Goal: Task Accomplishment & Management: Use online tool/utility

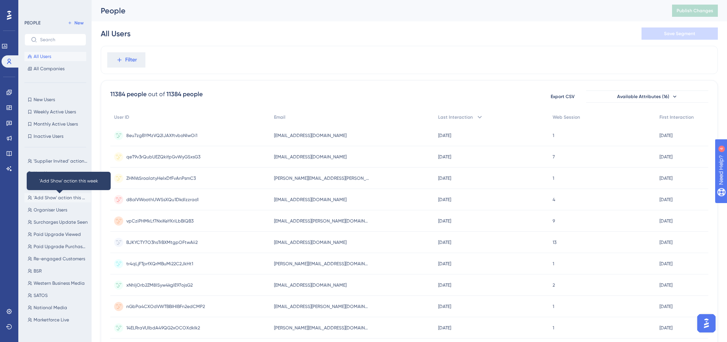
click at [48, 196] on span "'Add Show' action this week" at bounding box center [61, 198] width 54 height 6
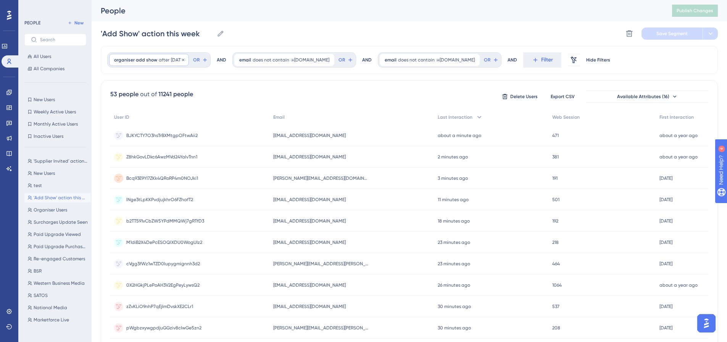
click at [135, 60] on span "organiser add show" at bounding box center [135, 60] width 43 height 6
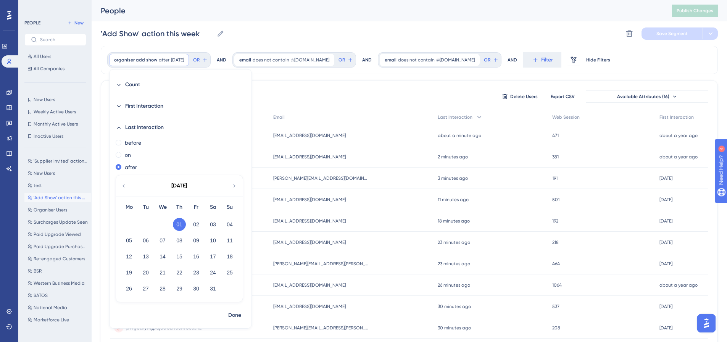
click at [229, 185] on div "[DATE]" at bounding box center [179, 185] width 126 height 21
click at [232, 185] on icon at bounding box center [234, 185] width 6 height 7
click at [129, 255] on button "11" at bounding box center [129, 256] width 13 height 13
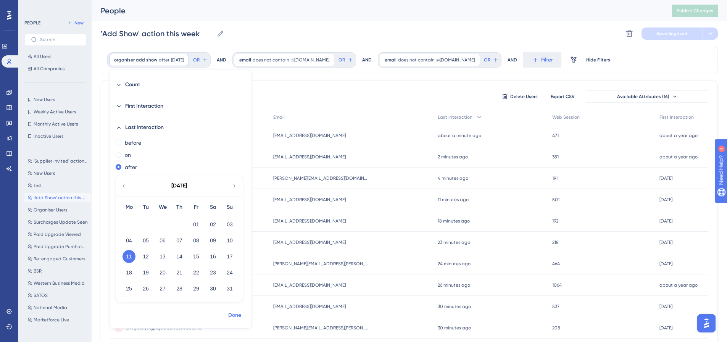
click at [234, 313] on span "Done" at bounding box center [234, 315] width 13 height 9
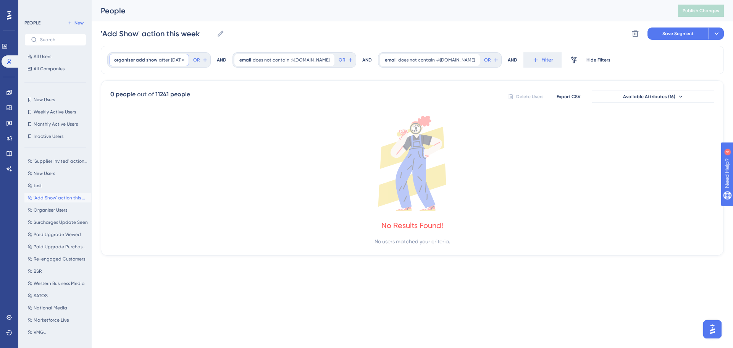
click at [154, 61] on span "organiser add show" at bounding box center [135, 60] width 43 height 6
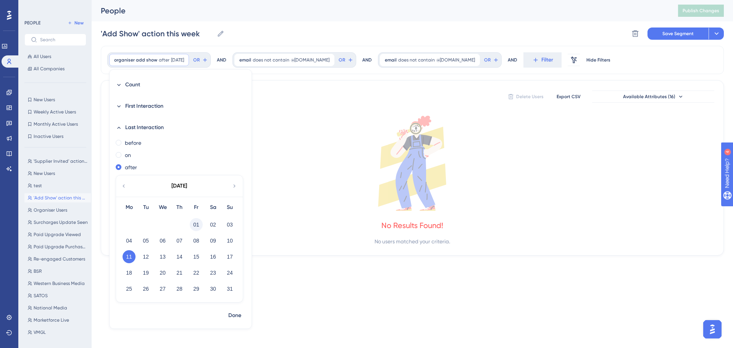
click at [195, 222] on button "01" at bounding box center [196, 224] width 13 height 13
click at [234, 316] on span "Done" at bounding box center [234, 315] width 13 height 9
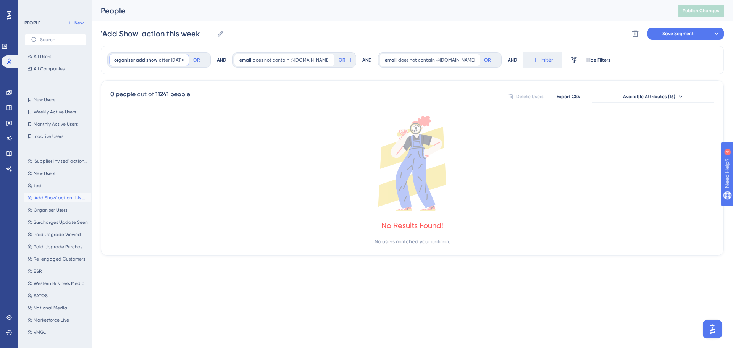
click at [165, 63] on div "organiser add show after [DATE] [DATE] Remove" at bounding box center [149, 60] width 80 height 12
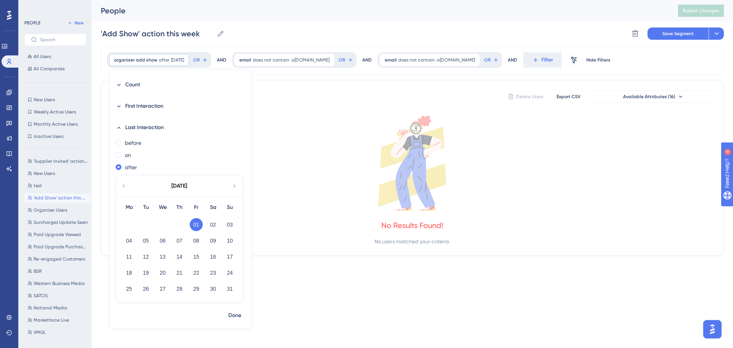
click at [123, 186] on icon at bounding box center [124, 185] width 6 height 7
click at [144, 224] on button "01" at bounding box center [145, 224] width 13 height 13
click at [234, 316] on span "Done" at bounding box center [234, 315] width 13 height 9
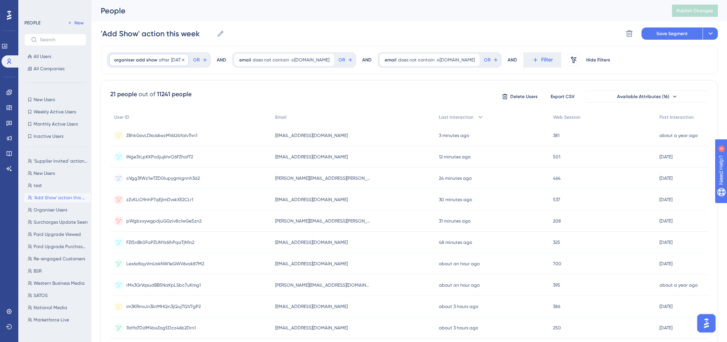
click at [168, 61] on div "organiser add show after [DATE] [DATE] Remove" at bounding box center [149, 60] width 80 height 12
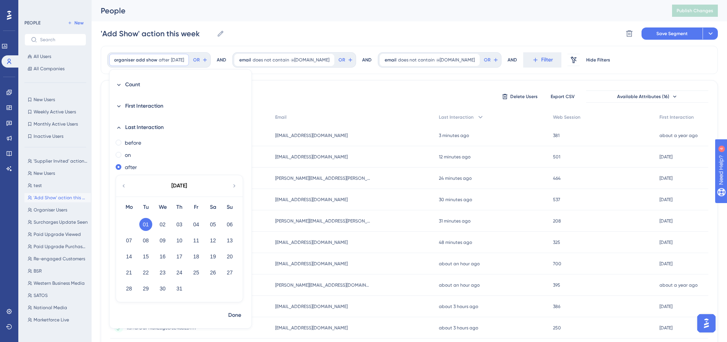
click at [234, 186] on icon at bounding box center [234, 185] width 6 height 7
click at [198, 224] on button "01" at bounding box center [196, 224] width 13 height 13
click at [232, 316] on span "Done" at bounding box center [234, 315] width 13 height 9
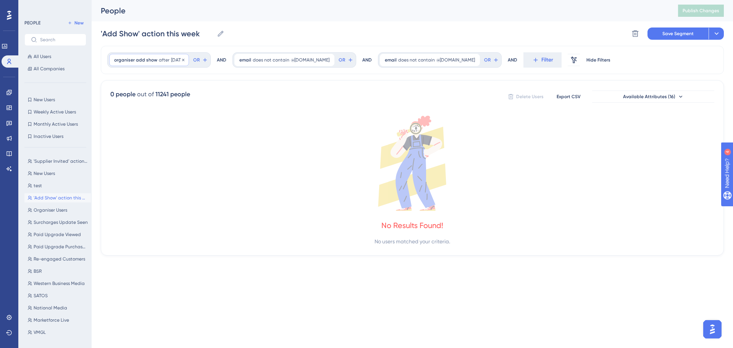
click at [163, 61] on span "after" at bounding box center [164, 60] width 11 height 6
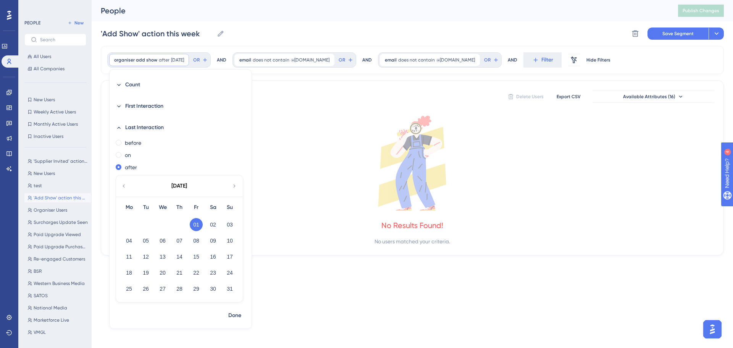
click at [124, 185] on icon at bounding box center [124, 185] width 6 height 7
click at [125, 271] on button "21" at bounding box center [129, 272] width 13 height 13
click at [231, 313] on span "Done" at bounding box center [234, 315] width 13 height 9
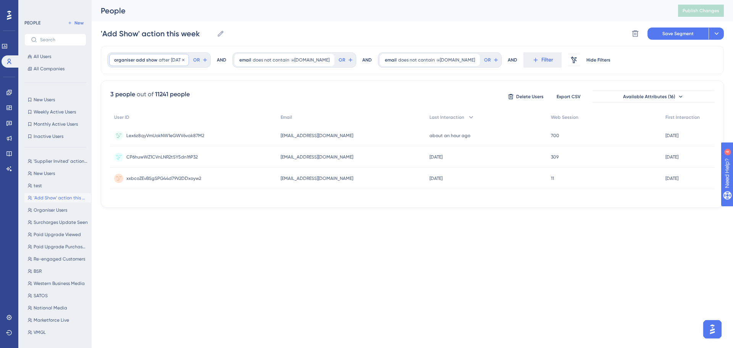
click at [163, 58] on span "after" at bounding box center [164, 60] width 11 height 6
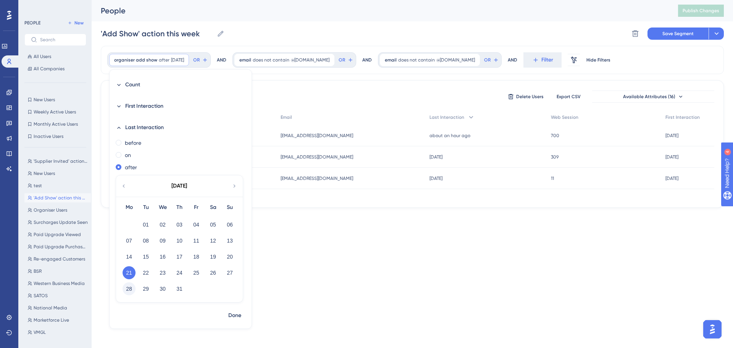
click at [129, 288] on button "28" at bounding box center [129, 288] width 13 height 13
click at [233, 312] on span "Done" at bounding box center [234, 315] width 13 height 9
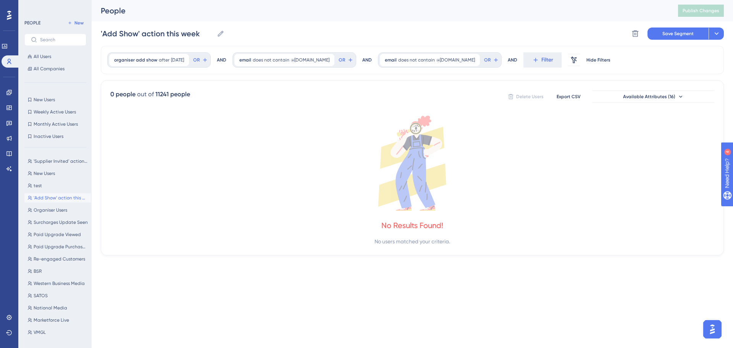
click at [175, 59] on span "[DATE]" at bounding box center [177, 60] width 13 height 6
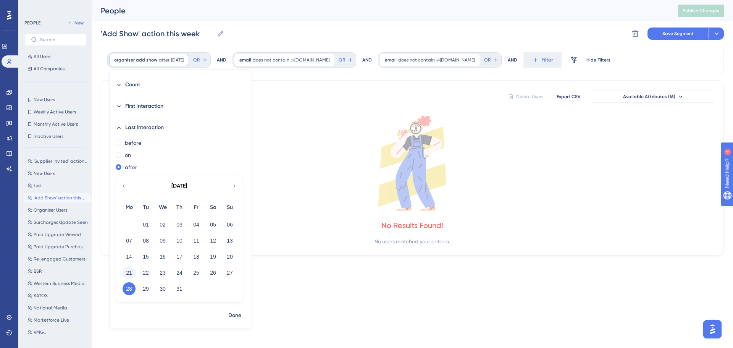
click at [130, 272] on button "21" at bounding box center [129, 272] width 13 height 13
click at [236, 314] on span "Done" at bounding box center [234, 315] width 13 height 9
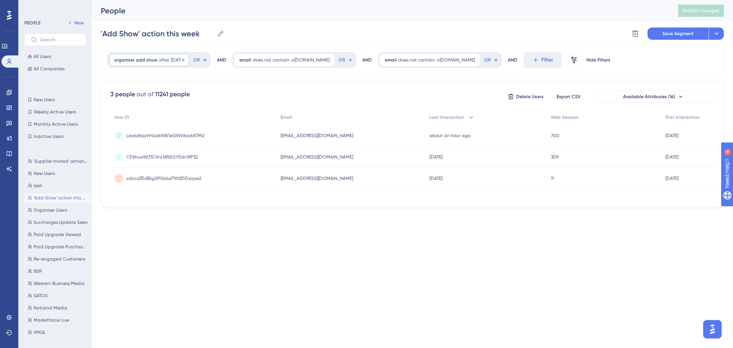
click at [173, 61] on span "[DATE]" at bounding box center [177, 60] width 13 height 6
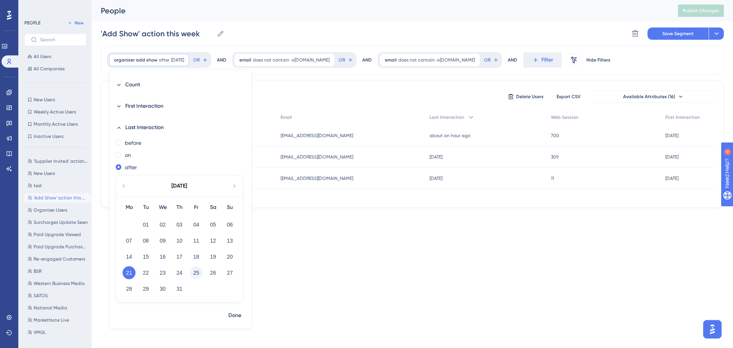
click at [197, 272] on button "25" at bounding box center [196, 272] width 13 height 13
click at [232, 316] on span "Done" at bounding box center [234, 315] width 13 height 9
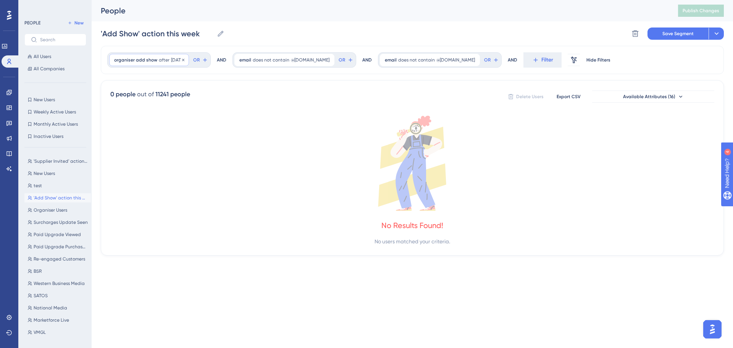
click at [174, 62] on span "[DATE]" at bounding box center [177, 60] width 13 height 6
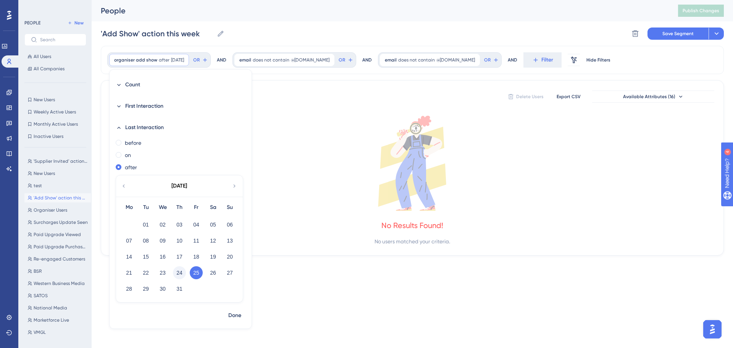
click at [179, 275] on button "24" at bounding box center [179, 272] width 13 height 13
click at [238, 313] on span "Done" at bounding box center [234, 315] width 13 height 9
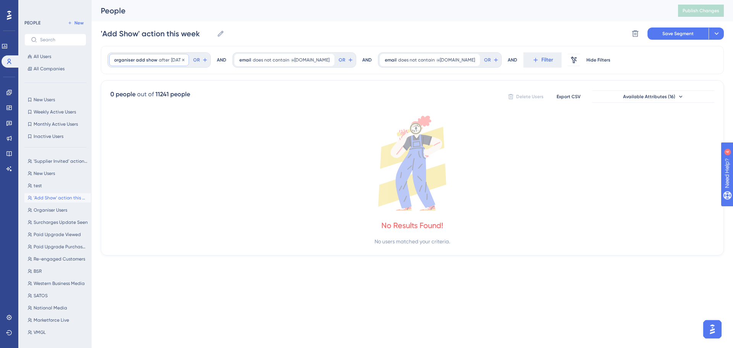
click at [174, 56] on div "organiser add show after [DATE] [DATE] Remove" at bounding box center [149, 60] width 80 height 12
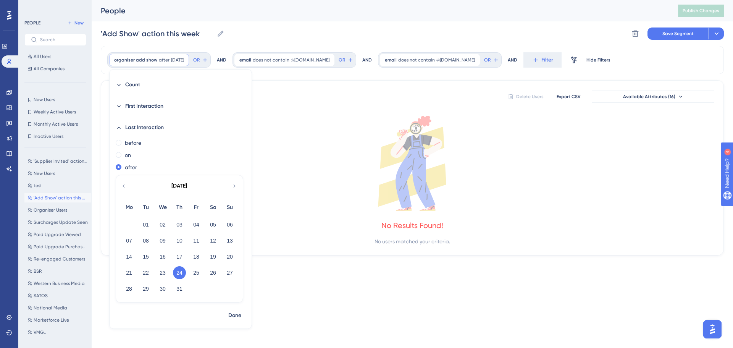
click at [234, 184] on icon at bounding box center [234, 185] width 6 height 7
click at [194, 223] on button "01" at bounding box center [196, 224] width 13 height 13
click at [232, 315] on span "Done" at bounding box center [234, 315] width 13 height 9
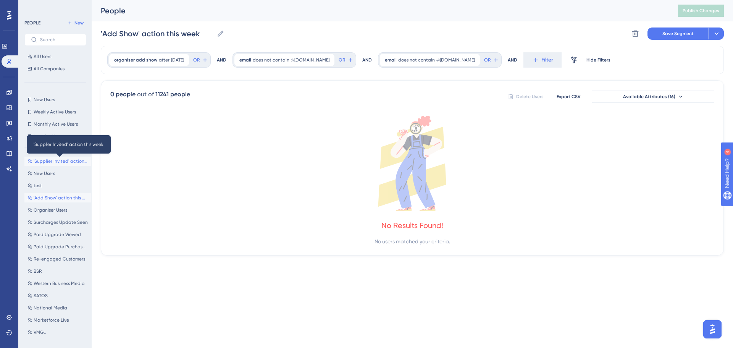
click at [37, 159] on span "'Supplier Invited' action this week" at bounding box center [61, 161] width 54 height 6
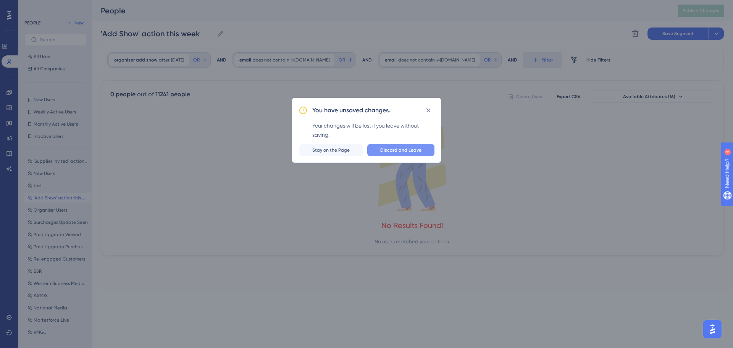
click at [386, 151] on span "Discard and Leave" at bounding box center [400, 150] width 41 height 6
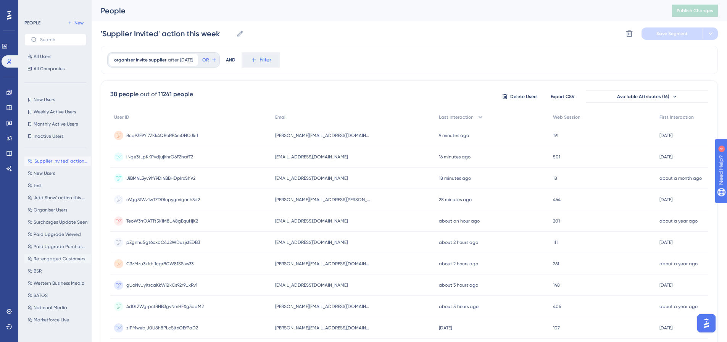
click at [57, 258] on span "Re-engaged Customers" at bounding box center [60, 259] width 52 height 6
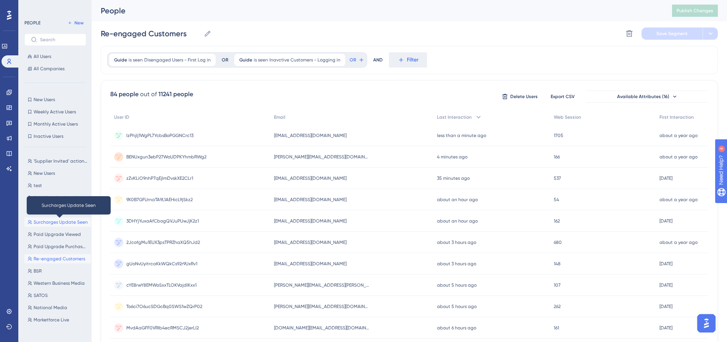
click at [52, 223] on span "Surcharges Update Seen" at bounding box center [61, 222] width 54 height 6
type input "Surcharges Update Seen"
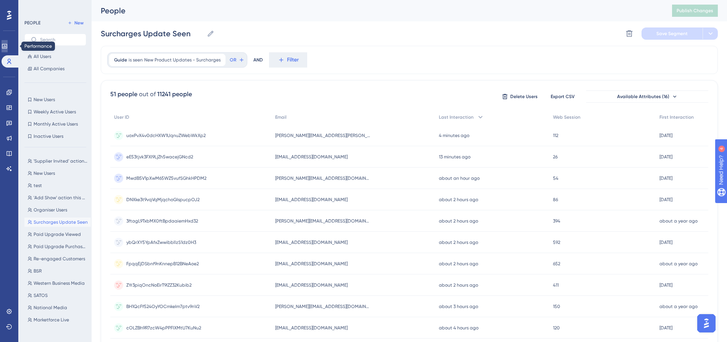
click at [8, 46] on icon at bounding box center [5, 46] width 6 height 6
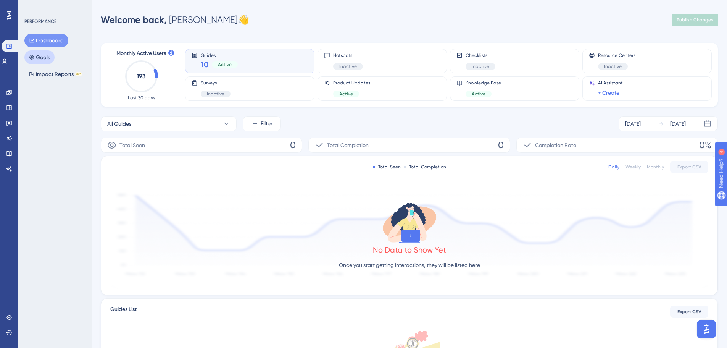
click at [40, 61] on button "Goals" at bounding box center [39, 57] width 30 height 14
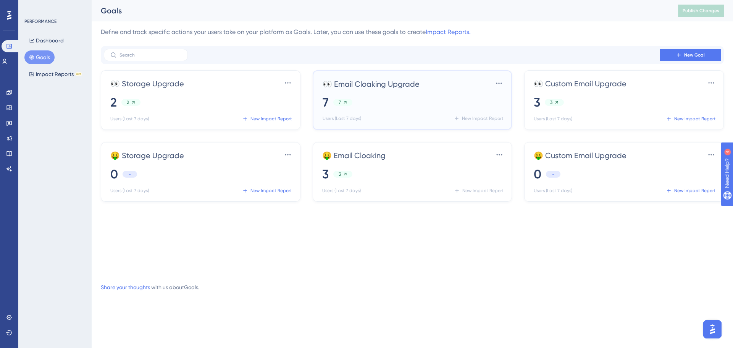
click at [341, 103] on div "7" at bounding box center [342, 102] width 19 height 7
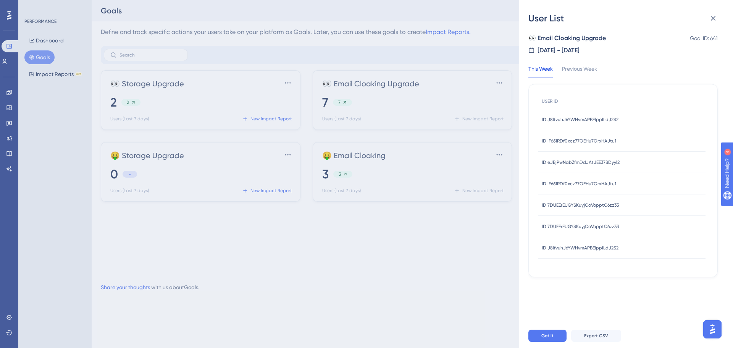
click at [613, 119] on span "ID J8lfvuhJ6YWHvmAPBElppILdJ2S2" at bounding box center [580, 119] width 77 height 6
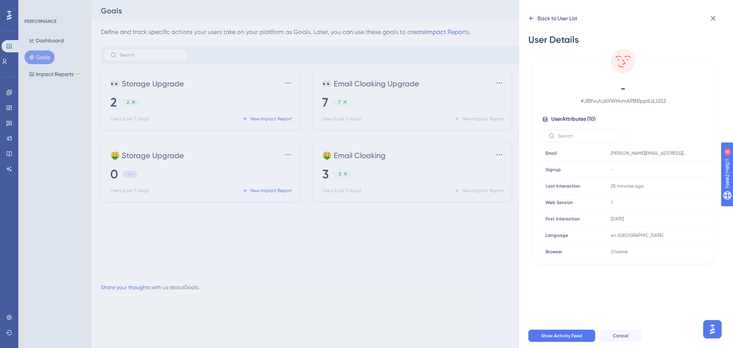
click at [542, 18] on div "Back to User List" at bounding box center [557, 18] width 40 height 9
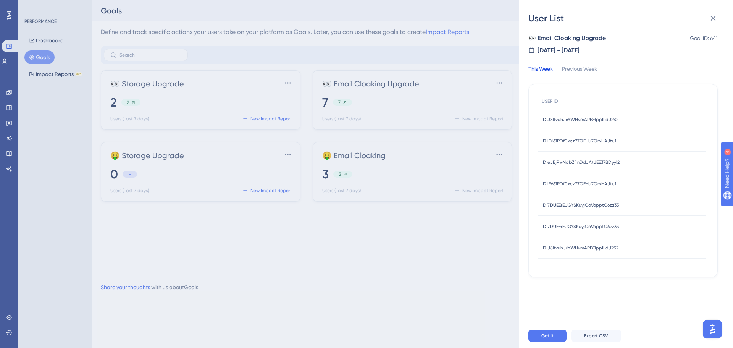
click at [563, 145] on div "ID IF661RDf0xcz77OEHu7OrxHAJtu1 ID IF661RDf0xcz77OEHu7OrxHAJtu1" at bounding box center [579, 140] width 74 height 21
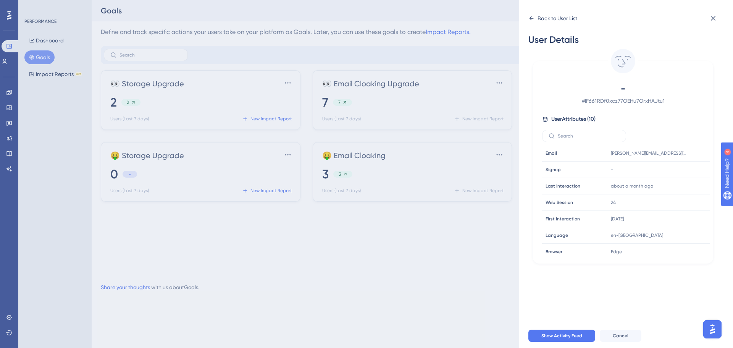
click at [533, 17] on icon at bounding box center [531, 18] width 6 height 6
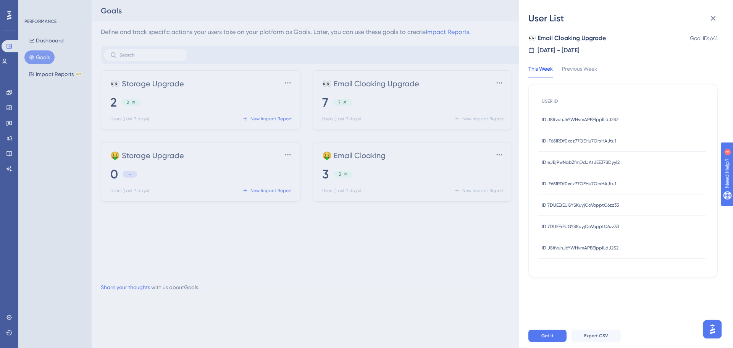
click at [564, 157] on div "ID eJBjPwNabZfmDdJAtJEE37BDyyl2 ID eJBjPwNabZfmDdJAtJEE37BDyyl2" at bounding box center [581, 162] width 78 height 21
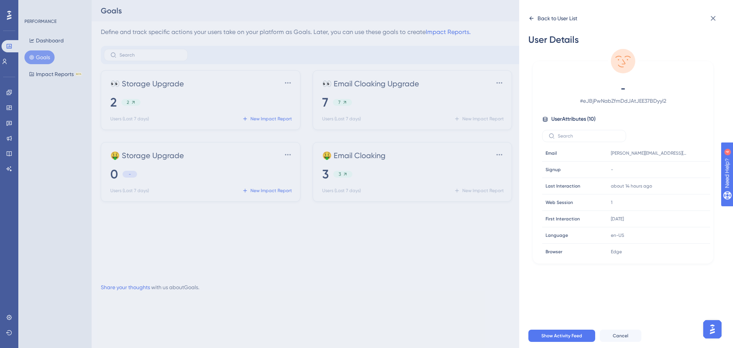
click at [531, 15] on icon at bounding box center [531, 18] width 6 height 6
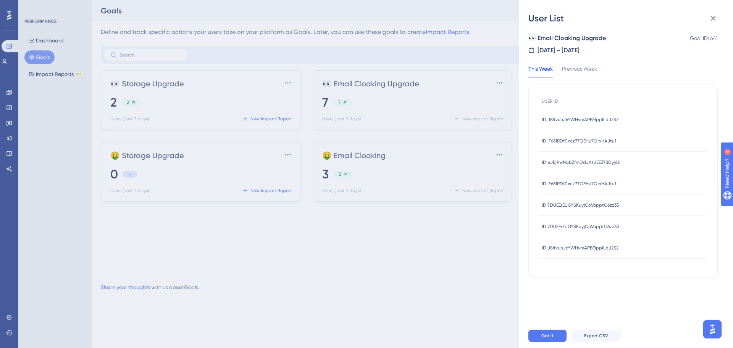
click at [558, 182] on span "ID IF661RDf0xcz77OEHu7OrxHAJtu1" at bounding box center [579, 184] width 74 height 6
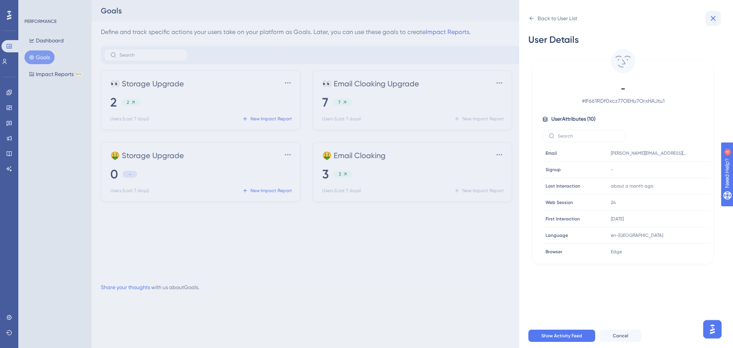
click at [714, 17] on icon at bounding box center [713, 18] width 5 height 5
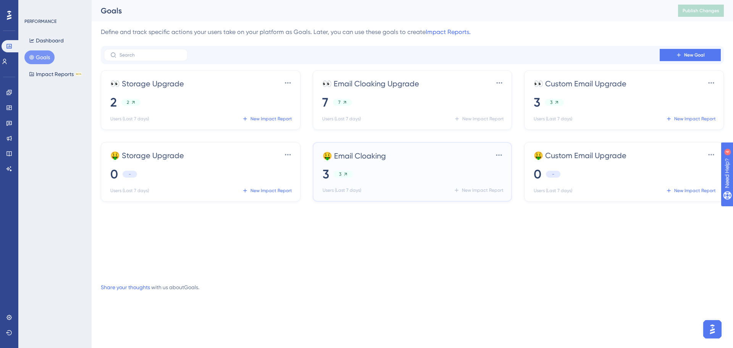
click at [334, 172] on div "3" at bounding box center [343, 174] width 19 height 7
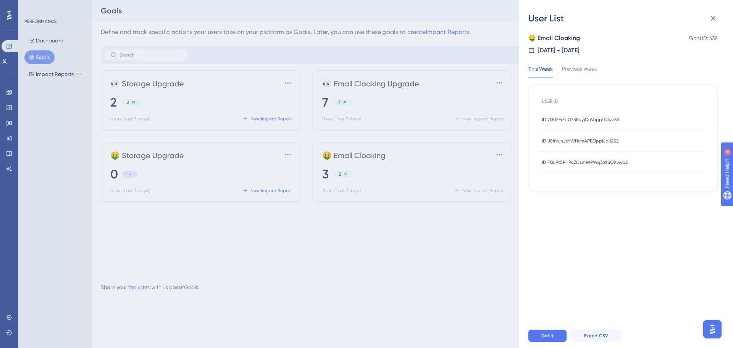
click at [566, 123] on div "ID 7DUEErEUGYSKuyjCoVopptC6zz33 ID 7DUEErEUGYSKuyjCoVopptC6zz33" at bounding box center [580, 119] width 77 height 21
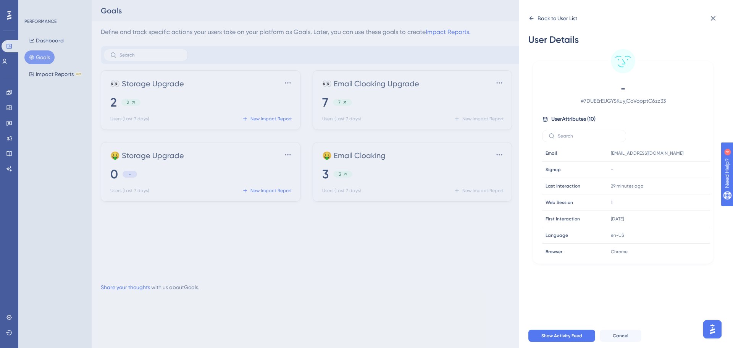
click at [533, 18] on icon at bounding box center [531, 18] width 6 height 6
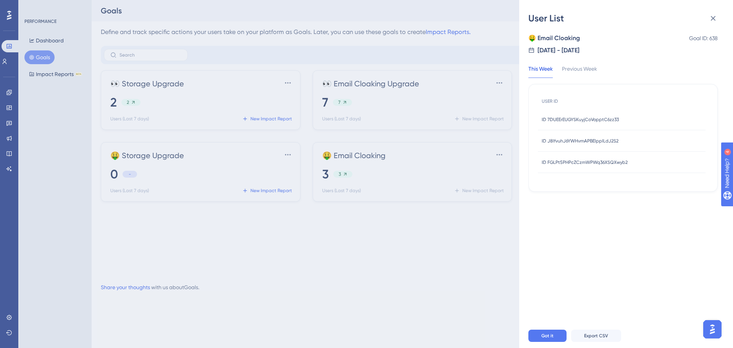
click at [566, 138] on div "ID J8lfvuhJ6YWHvmAPBElppILdJ2S2 ID J8lfvuhJ6YWHvmAPBElppILdJ2S2" at bounding box center [580, 140] width 77 height 21
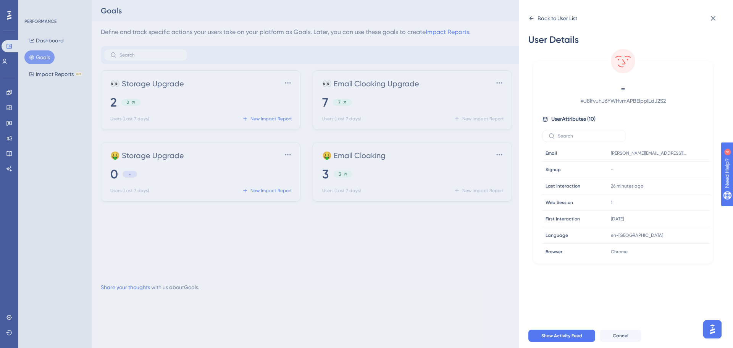
click at [531, 17] on icon at bounding box center [531, 18] width 6 height 6
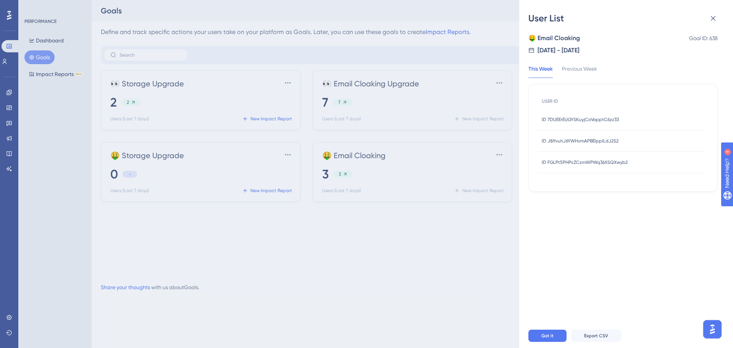
click at [545, 166] on div "ID FGLPt5PHPcZCzmWPWq36XSQXwyb2 ID FGLPt5PHPcZCzmWPWq36XSQXwyb2" at bounding box center [585, 162] width 86 height 21
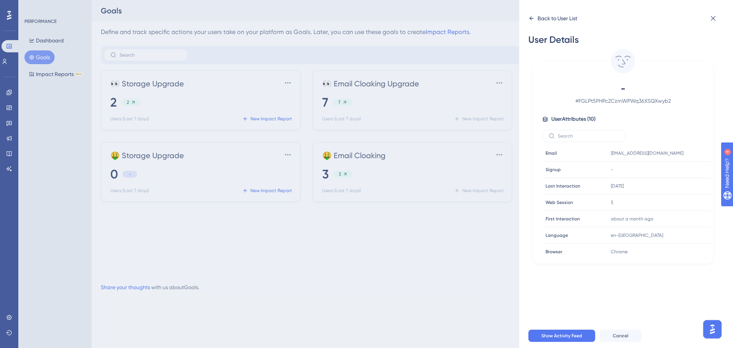
click at [532, 19] on icon at bounding box center [531, 18] width 6 height 6
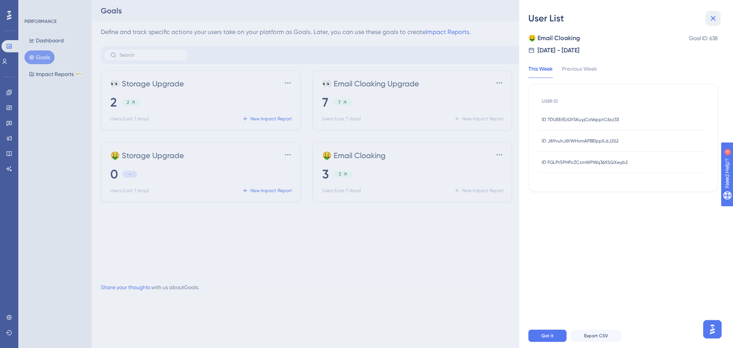
click at [713, 20] on icon at bounding box center [712, 18] width 9 height 9
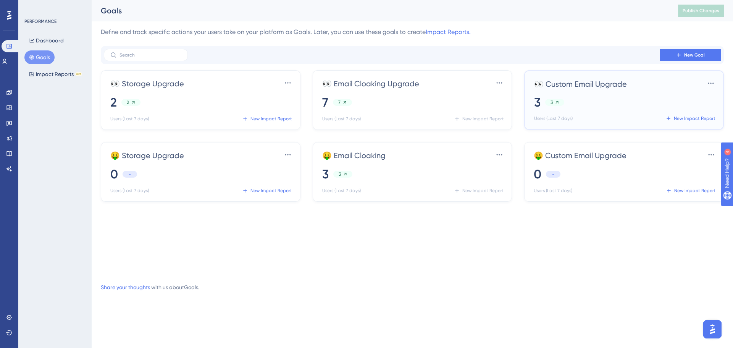
click at [559, 97] on div "3 3" at bounding box center [625, 102] width 183 height 17
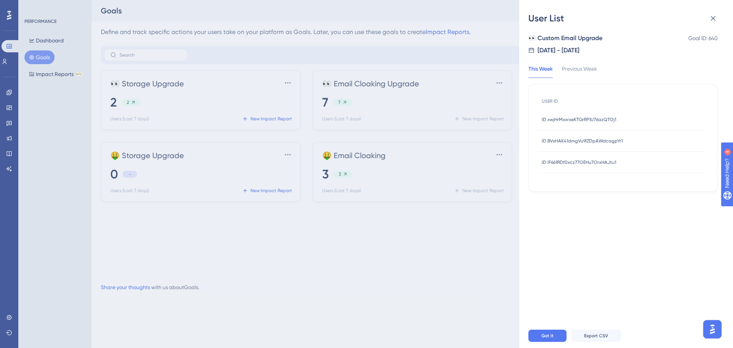
click at [585, 125] on div "ID xwjHrMxxrxeKTGrRP1U76azQTOj1 ID xwjHrMxxrxeKTGrRP1U76azQTOj1" at bounding box center [579, 119] width 74 height 21
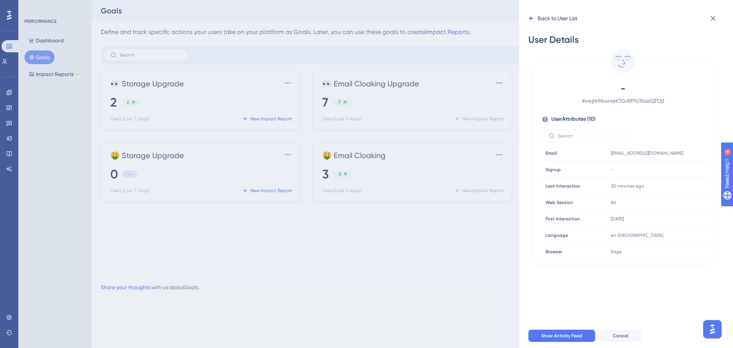
click at [529, 13] on div "Back to User List" at bounding box center [552, 18] width 49 height 12
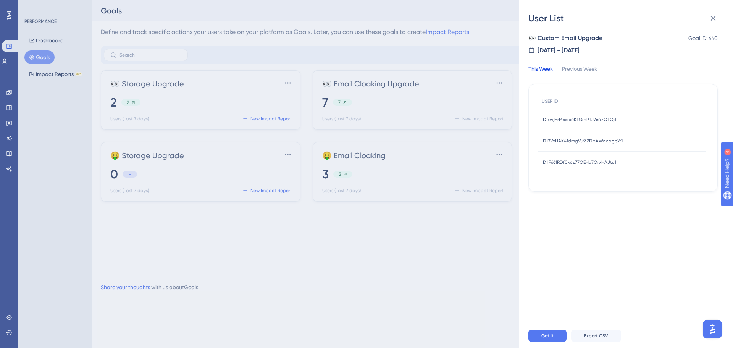
click at [572, 147] on div "ID BVxHAK41dmgVu9lZDpAWdcagpYr1 ID BVxHAK41dmgVu9lZDpAWdcagpYr1" at bounding box center [582, 140] width 81 height 21
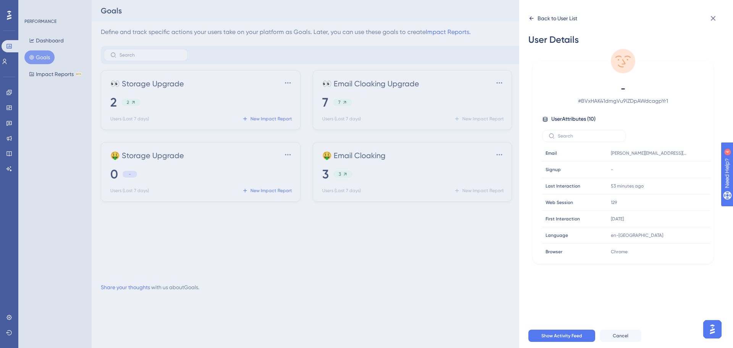
click at [532, 15] on div "Back to User List" at bounding box center [552, 18] width 49 height 12
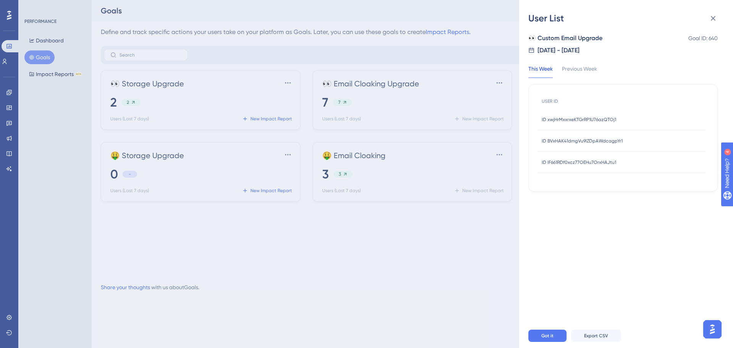
click at [564, 161] on span "ID IF661RDf0xcz77OEHu7OrxHAJtu1" at bounding box center [579, 162] width 74 height 6
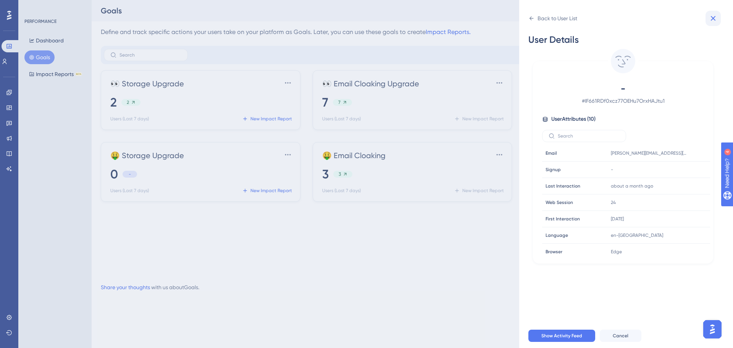
click at [715, 19] on icon at bounding box center [712, 18] width 9 height 9
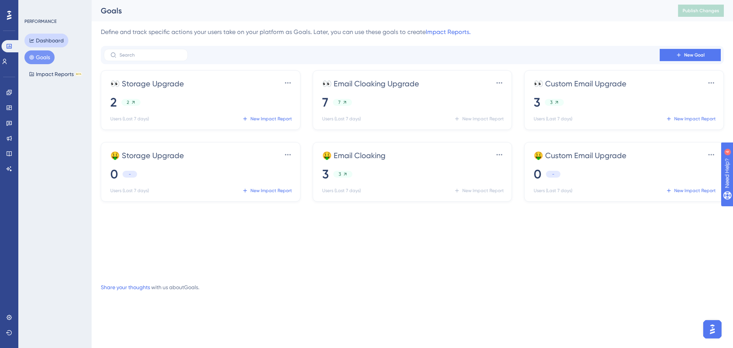
click at [42, 35] on button "Dashboard" at bounding box center [46, 41] width 44 height 14
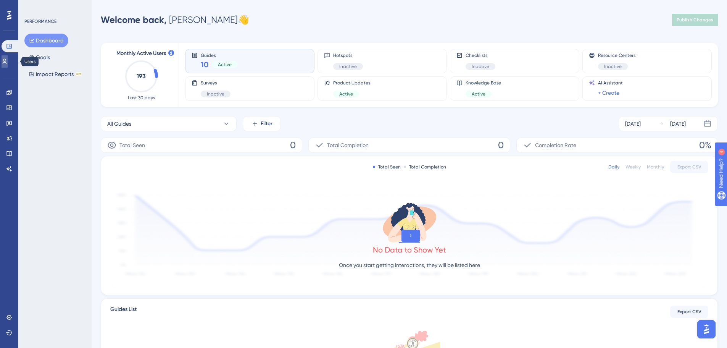
click at [8, 61] on icon at bounding box center [5, 61] width 6 height 6
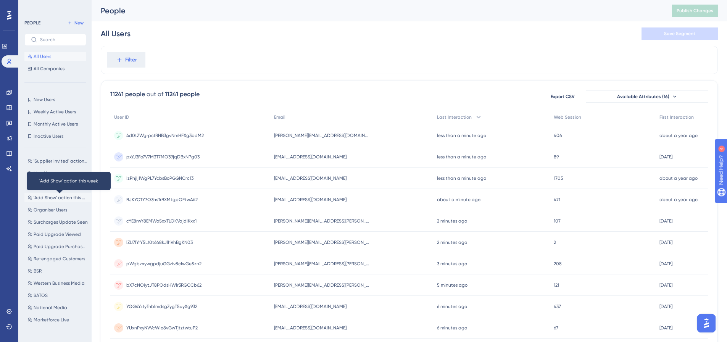
click at [56, 197] on span "'Add Show' action this week" at bounding box center [61, 198] width 54 height 6
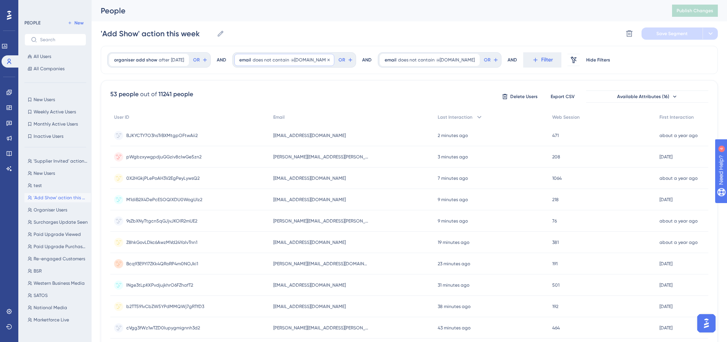
click at [279, 58] on span "does not contain" at bounding box center [271, 60] width 37 height 6
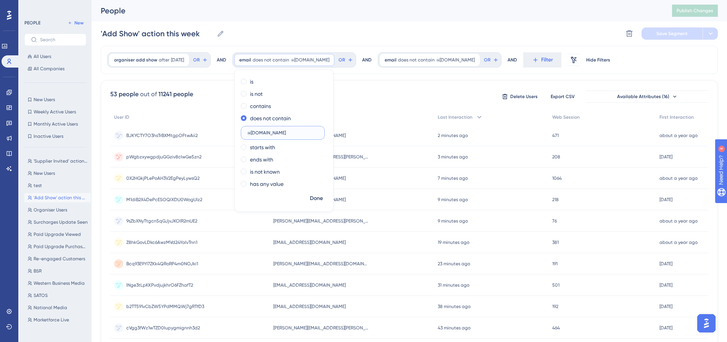
drag, startPoint x: 280, startPoint y: 132, endPoint x: 208, endPoint y: 132, distance: 72.5
click at [208, 132] on div "organiser add show after [DATE] [DATE] Remove OR AND email does not contain @[D…" at bounding box center [409, 316] width 617 height 540
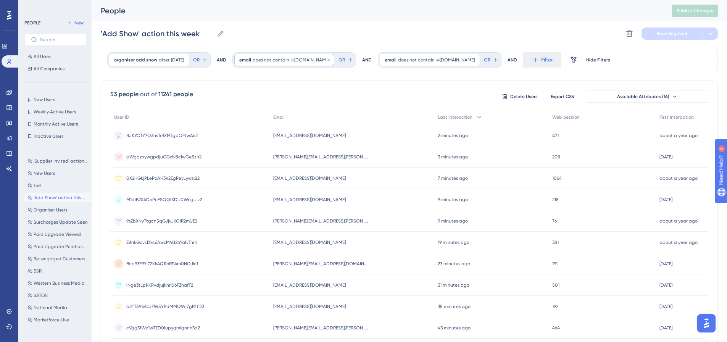
click at [272, 55] on div "email does not contain @[DOMAIN_NAME] @[DOMAIN_NAME] Remove" at bounding box center [284, 60] width 100 height 12
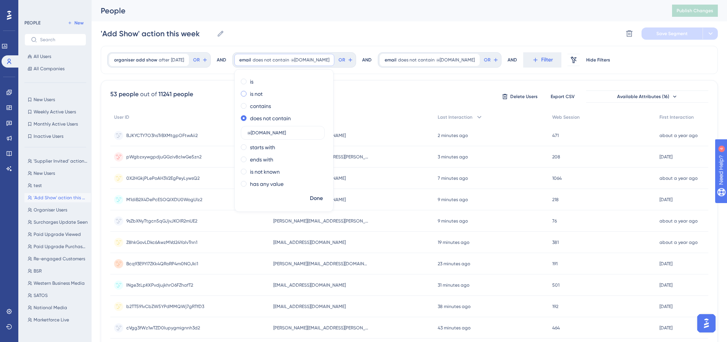
click at [272, 92] on div "is not" at bounding box center [282, 93] width 83 height 9
click at [317, 198] on span "Done" at bounding box center [316, 198] width 13 height 9
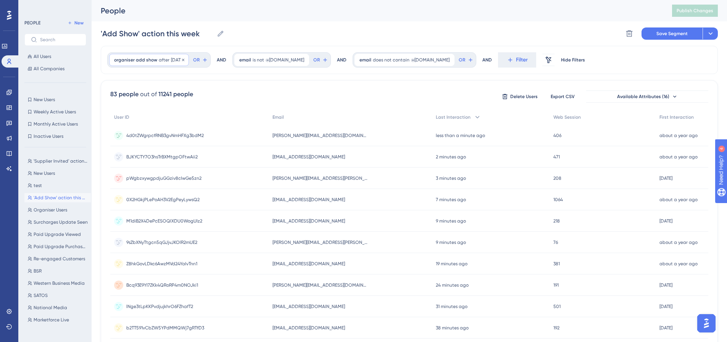
click at [144, 60] on span "organiser add show" at bounding box center [135, 60] width 43 height 6
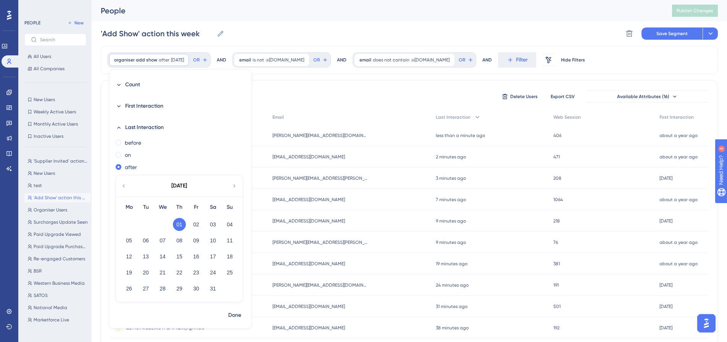
click at [231, 185] on icon at bounding box center [234, 185] width 6 height 7
click at [194, 224] on button "01" at bounding box center [196, 224] width 13 height 13
click at [234, 314] on span "Done" at bounding box center [234, 315] width 13 height 9
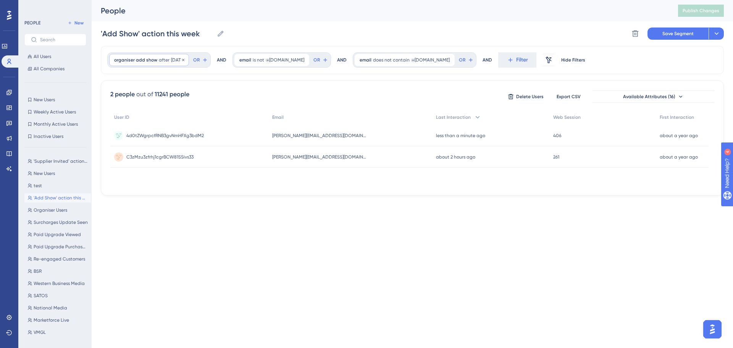
click at [160, 58] on span "after" at bounding box center [164, 60] width 11 height 6
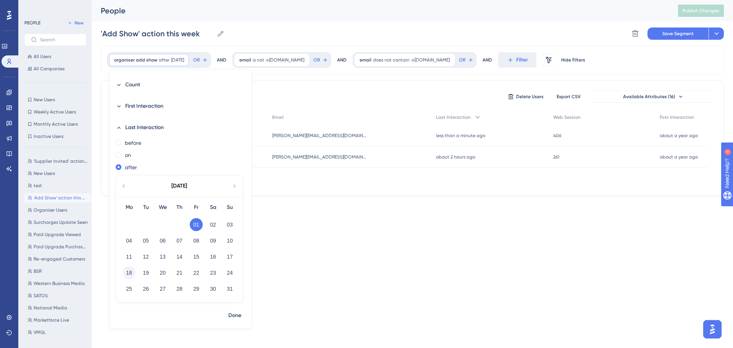
click at [129, 272] on button "18" at bounding box center [129, 272] width 13 height 13
click at [230, 311] on span "Done" at bounding box center [234, 315] width 13 height 9
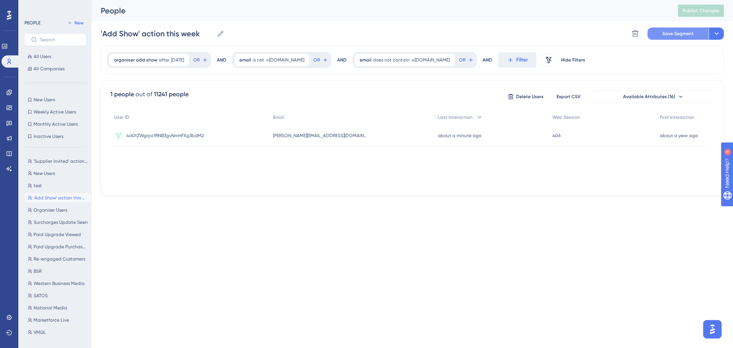
click at [667, 35] on span "Save Segment" at bounding box center [677, 34] width 31 height 6
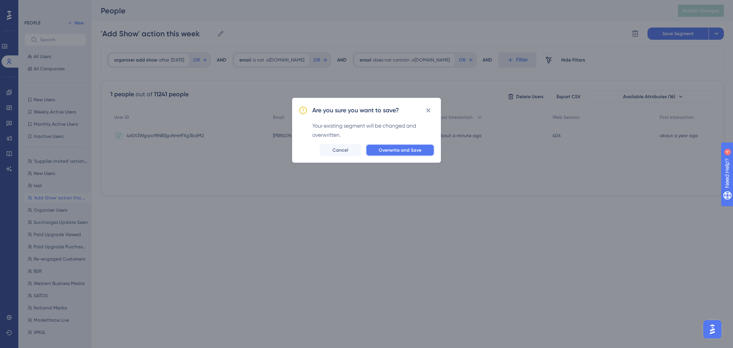
click at [411, 151] on span "Overwrite and Save" at bounding box center [400, 150] width 43 height 6
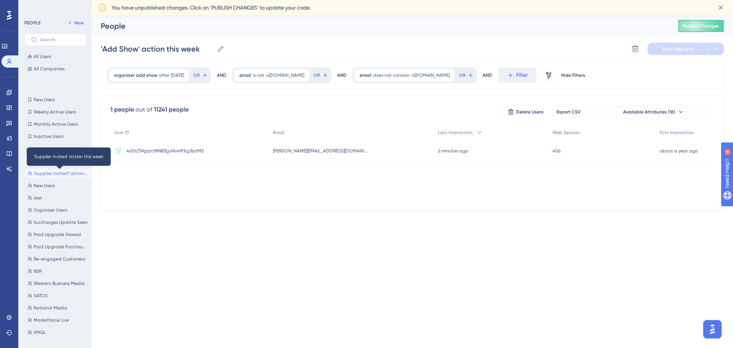
click at [38, 174] on span "'Supplier Invited' action this week" at bounding box center [61, 173] width 54 height 6
type input "'Supplier Invited' action this week"
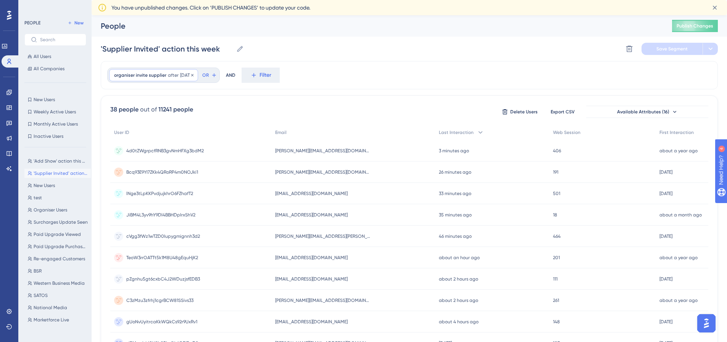
click at [161, 74] on span "organiser invite supplier" at bounding box center [140, 75] width 52 height 6
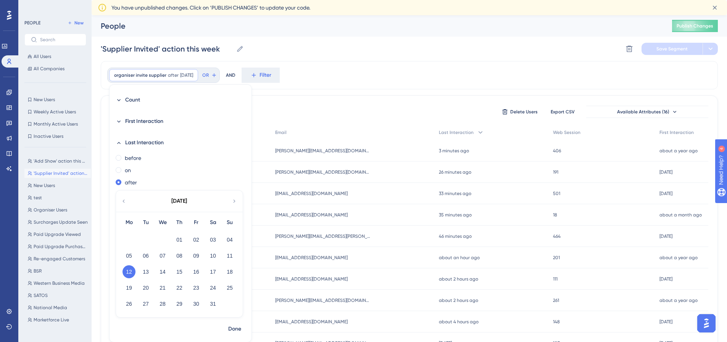
click at [232, 201] on icon at bounding box center [234, 201] width 6 height 7
click at [130, 272] on button "11" at bounding box center [129, 271] width 13 height 13
click at [130, 288] on button "18" at bounding box center [129, 287] width 13 height 13
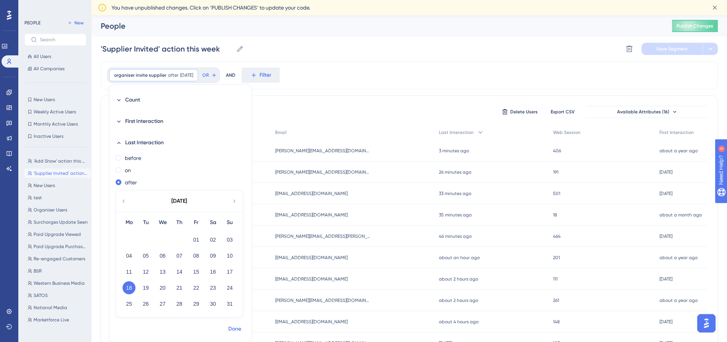
click at [235, 329] on span "Done" at bounding box center [234, 328] width 13 height 9
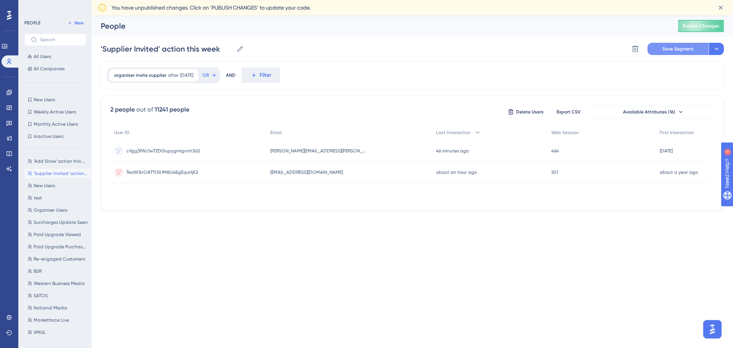
click at [673, 50] on span "Save Segment" at bounding box center [677, 49] width 31 height 6
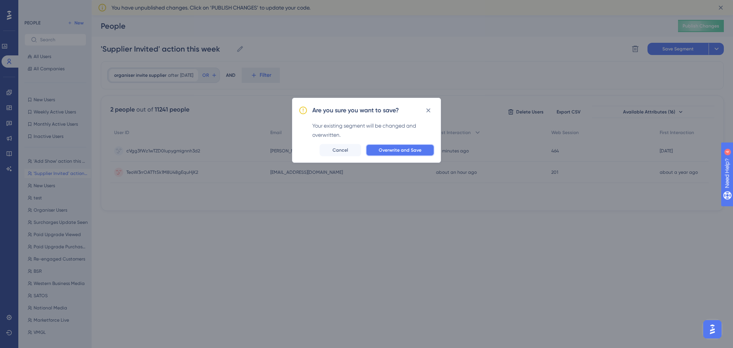
click at [392, 154] on button "Overwrite and Save" at bounding box center [400, 150] width 69 height 12
